Goal: Navigation & Orientation: Find specific page/section

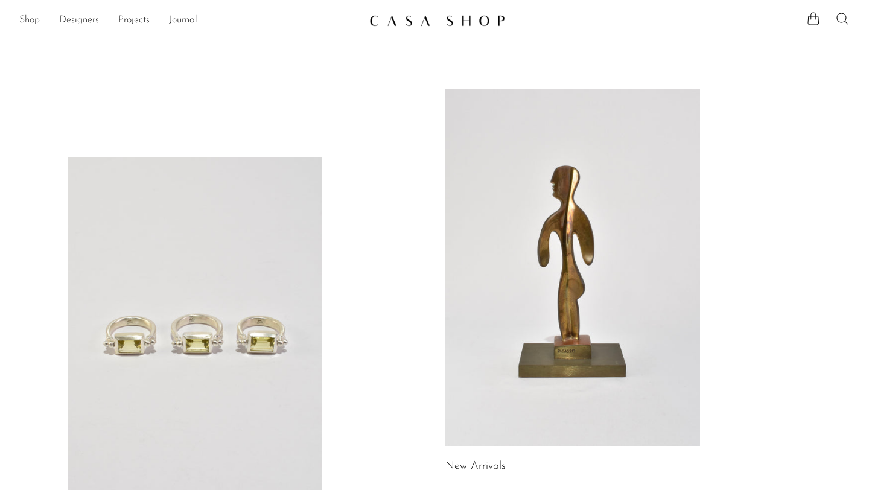
click at [35, 25] on link "Shop" at bounding box center [29, 21] width 21 height 16
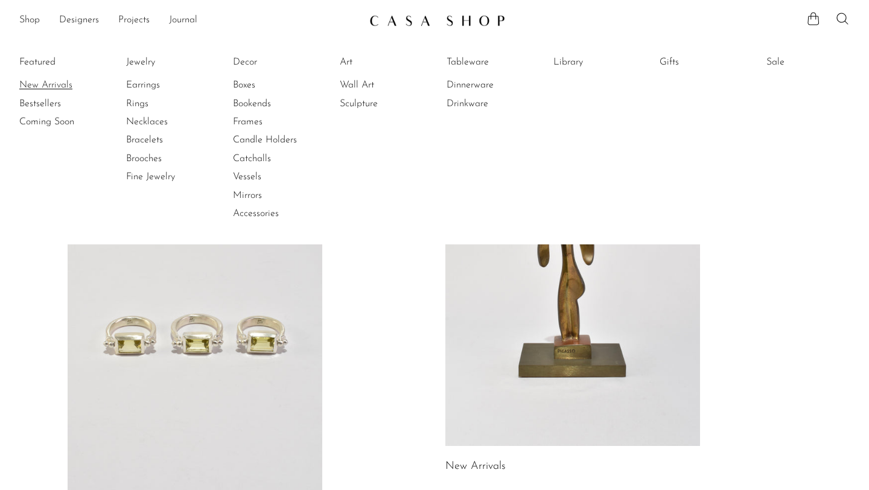
click at [32, 86] on link "New Arrivals" at bounding box center [64, 84] width 90 height 13
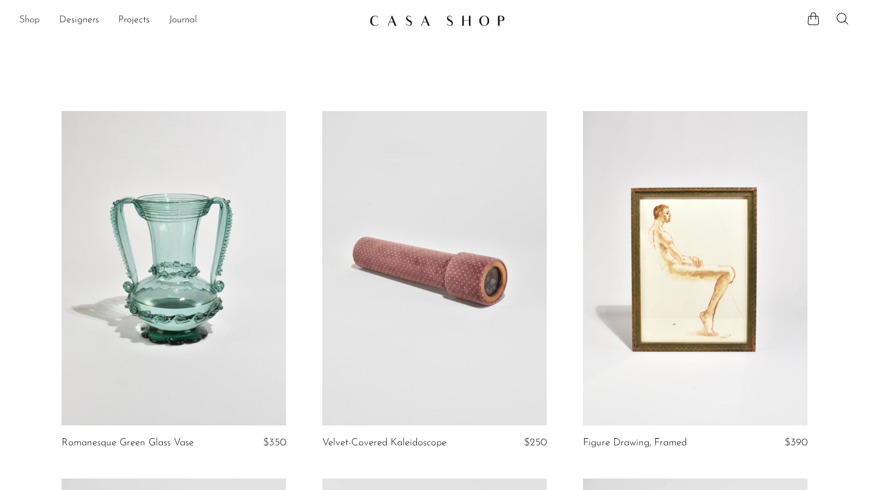
click at [36, 21] on link "Shop" at bounding box center [29, 21] width 21 height 16
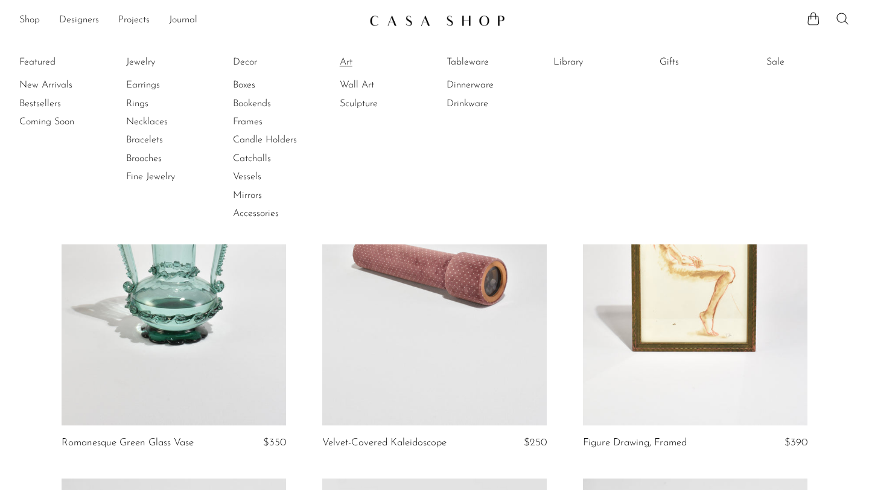
click at [342, 62] on link "Art" at bounding box center [385, 61] width 90 height 13
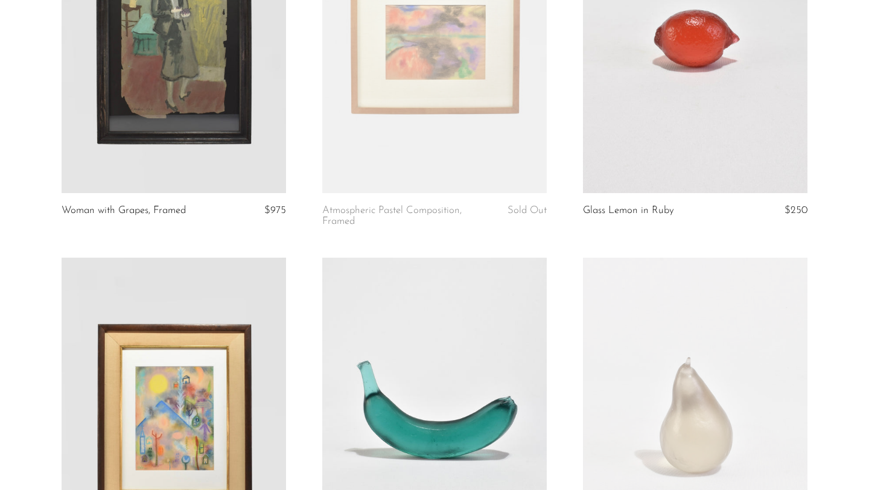
scroll to position [2436, 0]
